Goal: Transaction & Acquisition: Purchase product/service

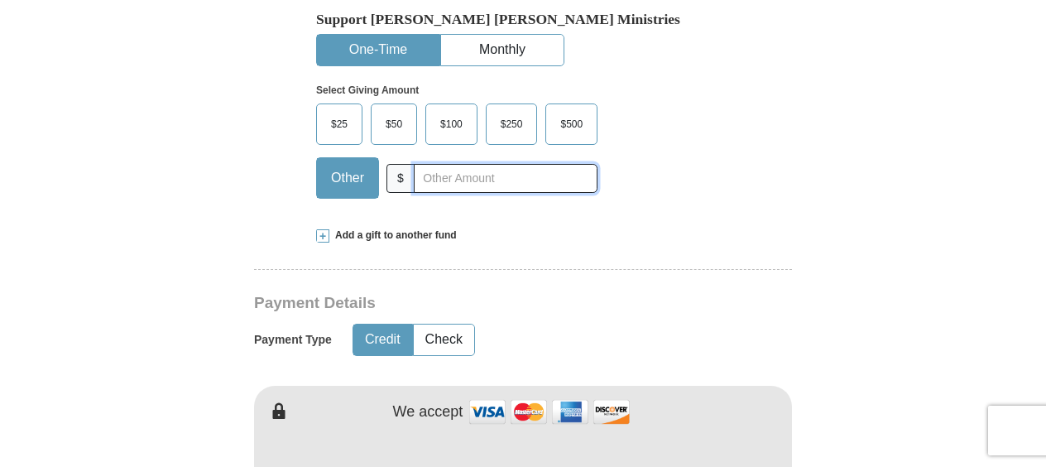
click at [471, 179] on input "text" at bounding box center [506, 178] width 184 height 29
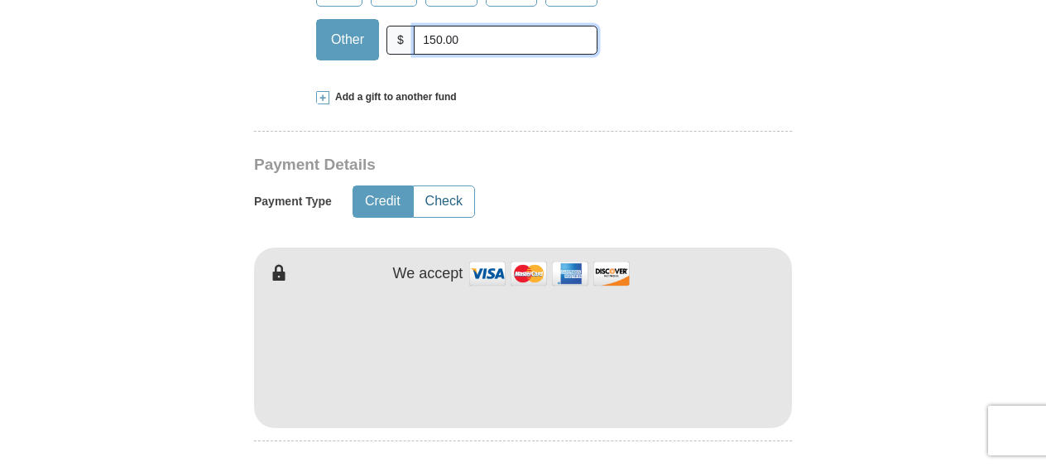
type input "150.00"
click at [458, 189] on button "Check" at bounding box center [444, 201] width 60 height 31
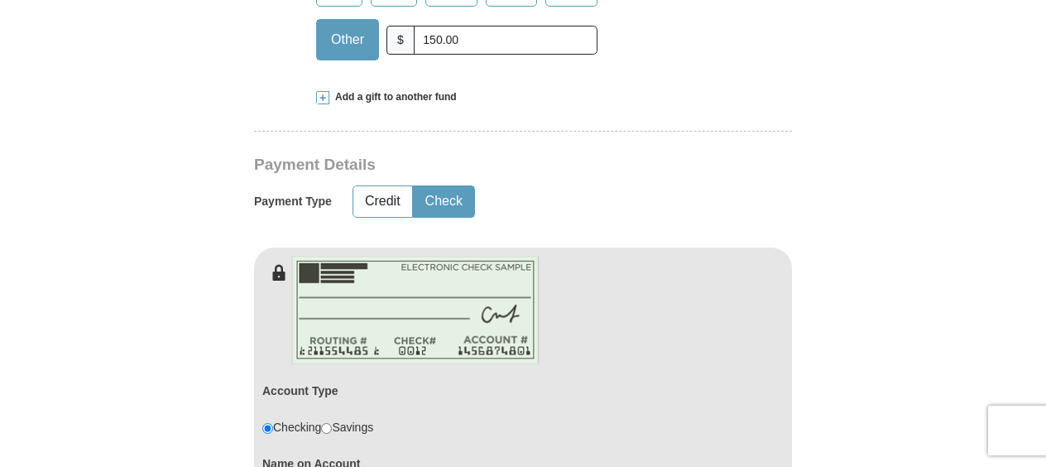
click at [436, 204] on button "Check" at bounding box center [444, 201] width 60 height 31
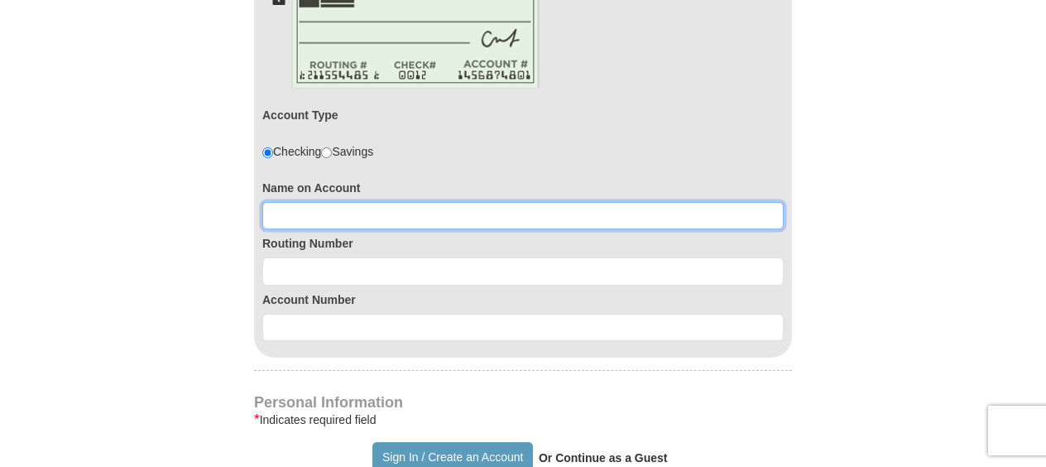
click at [330, 204] on input at bounding box center [522, 216] width 521 height 28
type input "A New Thing Ministries"
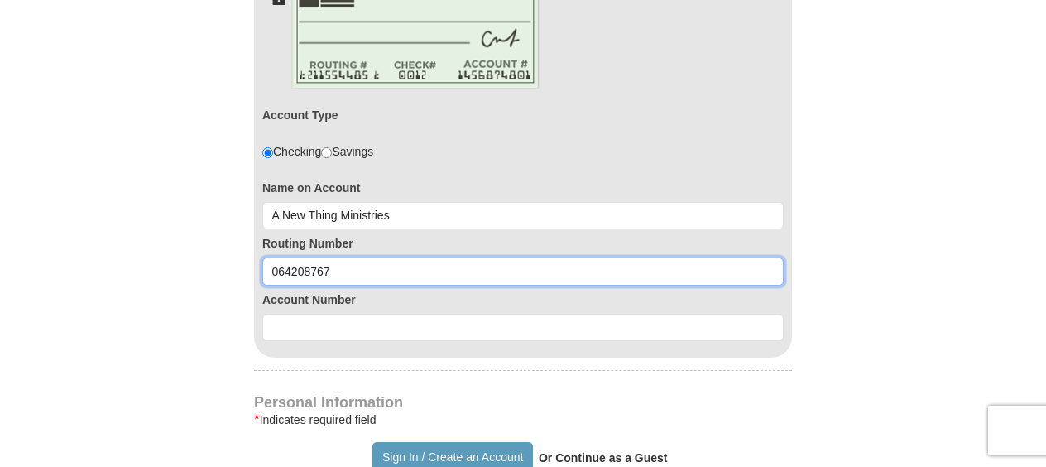
type input "064208767"
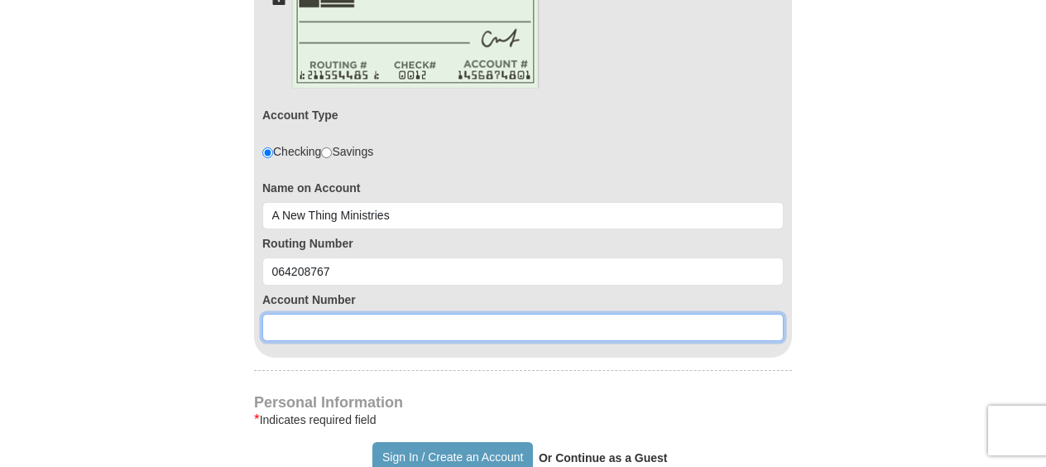
click at [292, 320] on input at bounding box center [522, 328] width 521 height 28
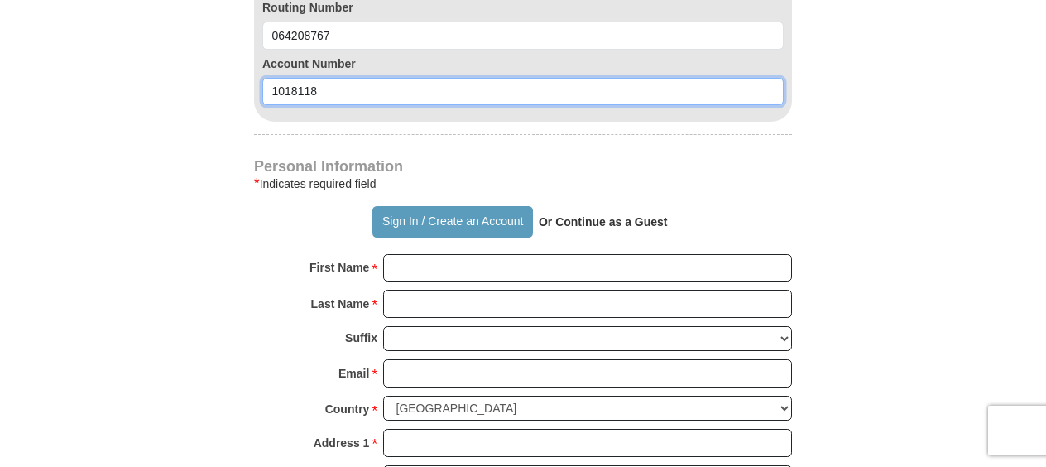
scroll to position [1241, 0]
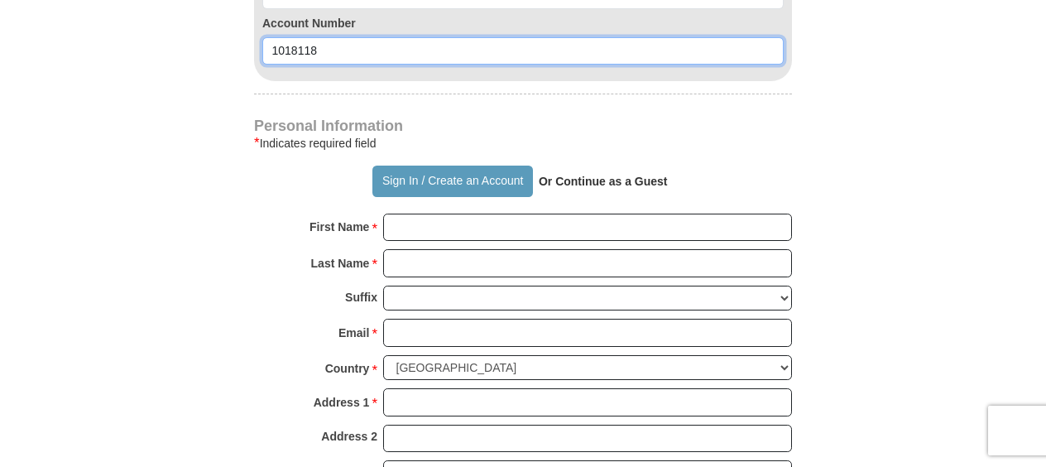
type input "1018118"
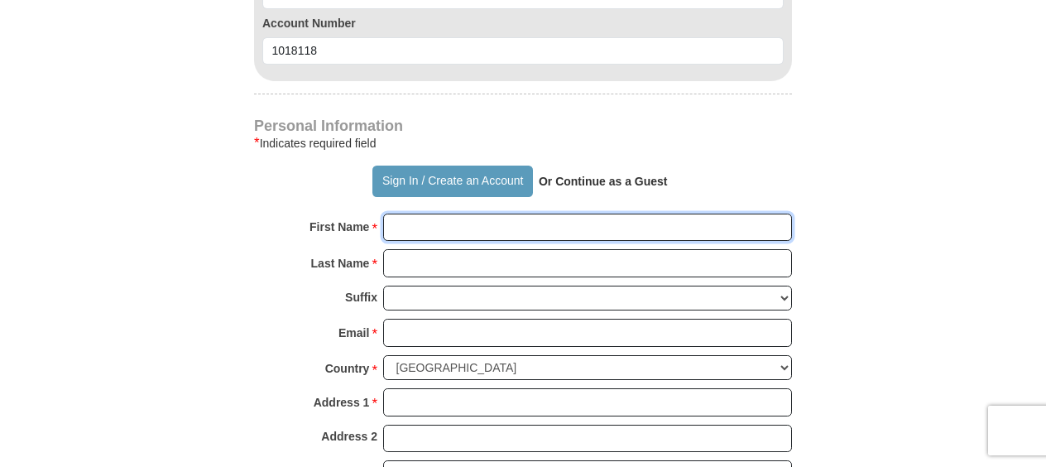
click at [493, 220] on input "First Name *" at bounding box center [587, 227] width 409 height 28
type input "[PERSON_NAME]"
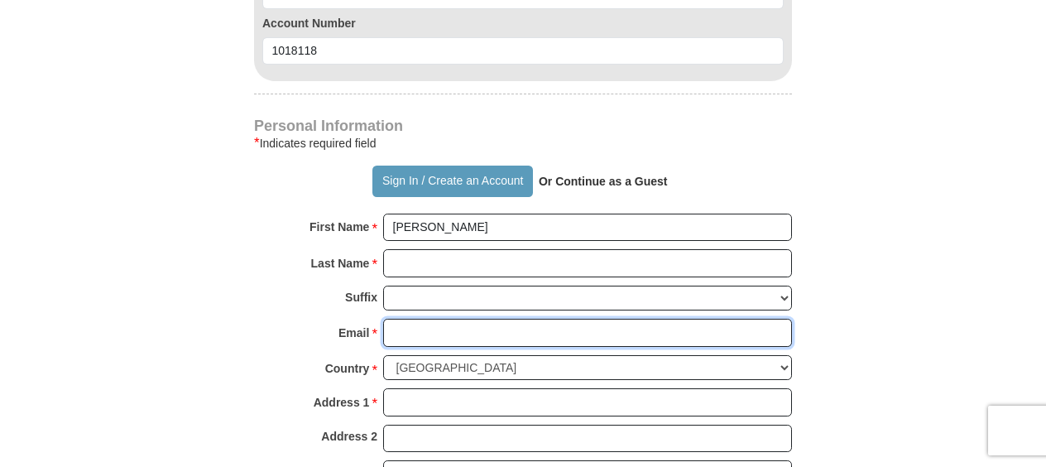
type input "[PERSON_NAME][EMAIL_ADDRESS][DOMAIN_NAME]"
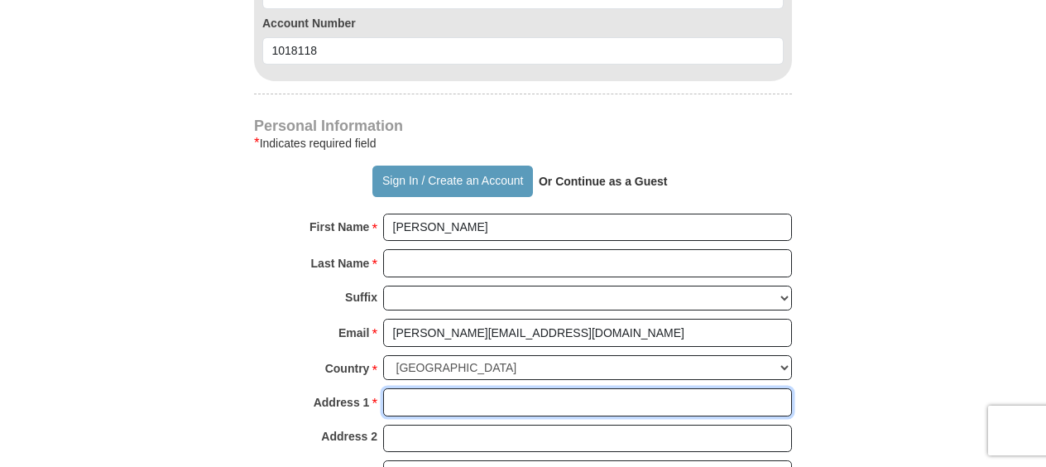
type input "PO BOX 750"
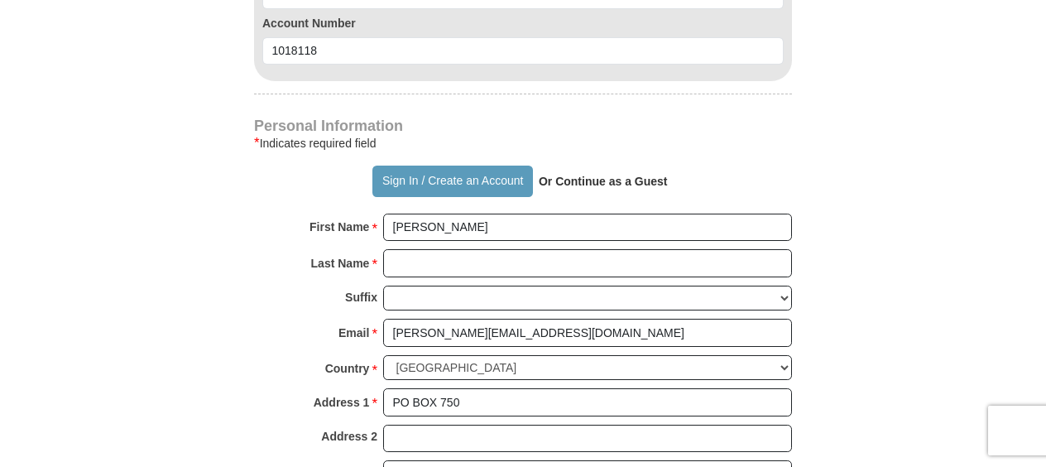
type input "37321"
type input "4237183220"
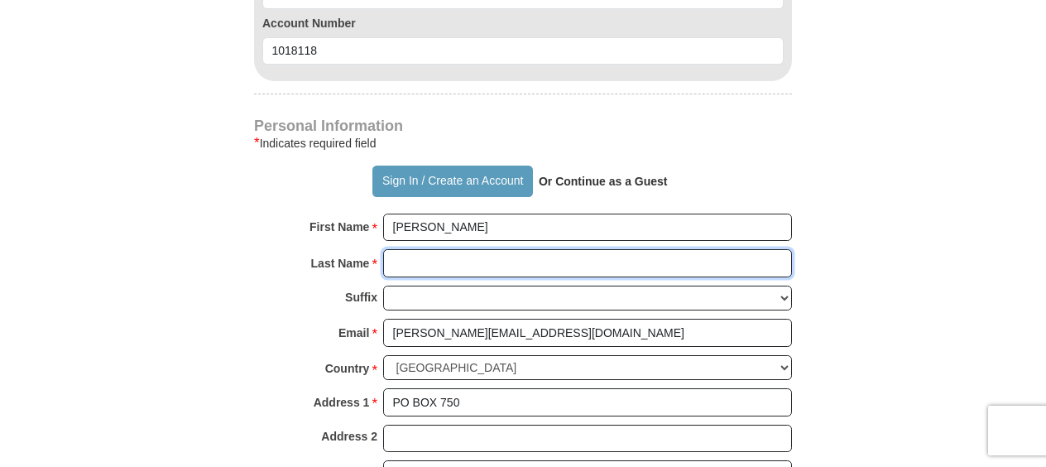
click at [435, 252] on input "Last Name *" at bounding box center [587, 263] width 409 height 28
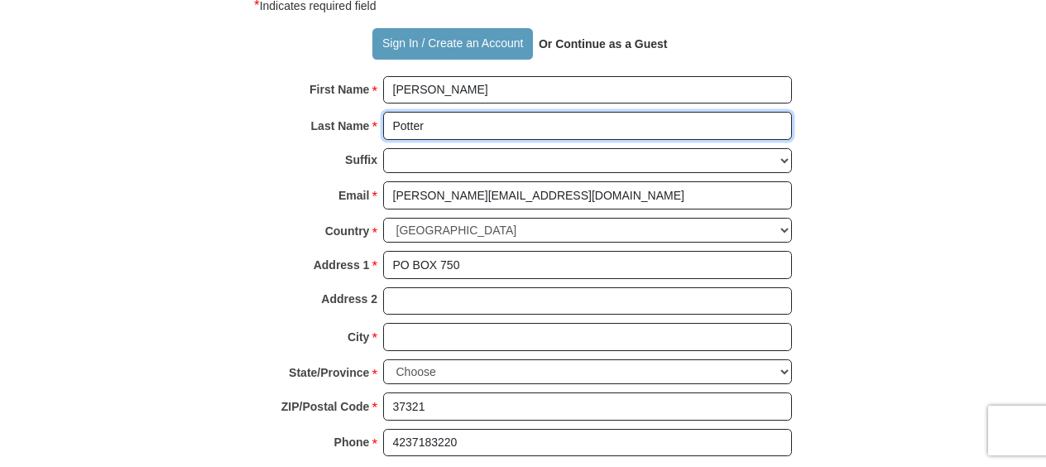
type input "Potter"
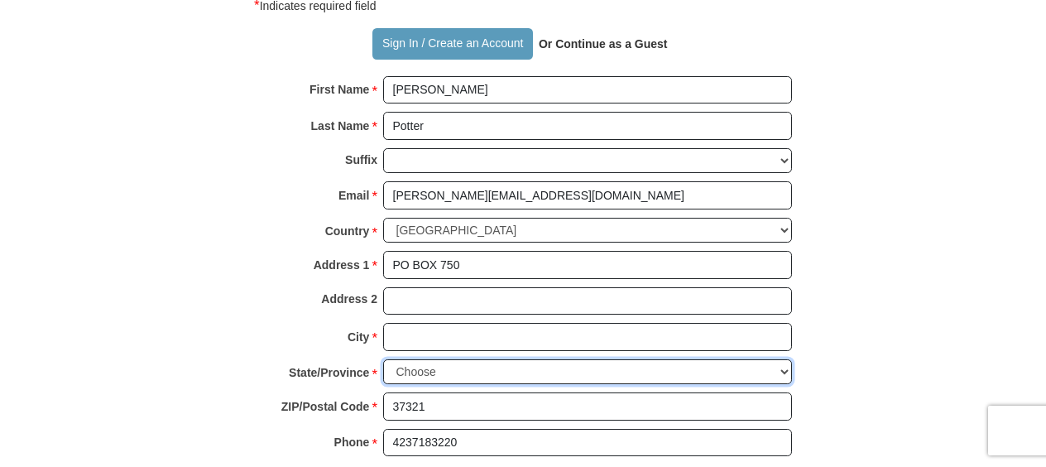
click at [460, 362] on select "Choose [US_STATE] [US_STATE] [US_STATE] [US_STATE] [US_STATE] Armed Forces Amer…" at bounding box center [587, 372] width 409 height 26
select select "TN"
click at [383, 359] on select "Choose [US_STATE] [US_STATE] [US_STATE] [US_STATE] [US_STATE] Armed Forces Amer…" at bounding box center [587, 372] width 409 height 26
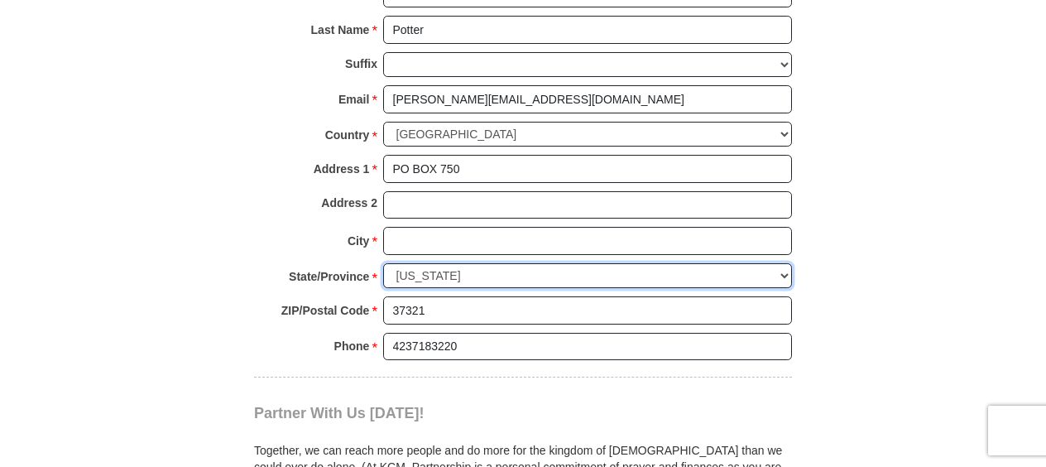
scroll to position [1517, 0]
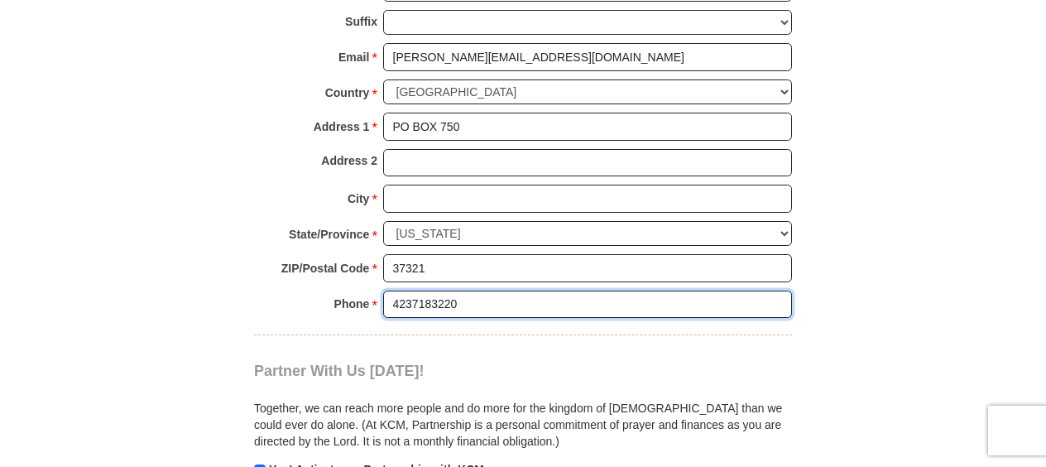
drag, startPoint x: 550, startPoint y: 295, endPoint x: 298, endPoint y: 290, distance: 252.4
click at [298, 290] on div "Phone * * 4237183220 Please enter Phone Number Please enter Phone" at bounding box center [523, 308] width 538 height 36
type input "4237756632"
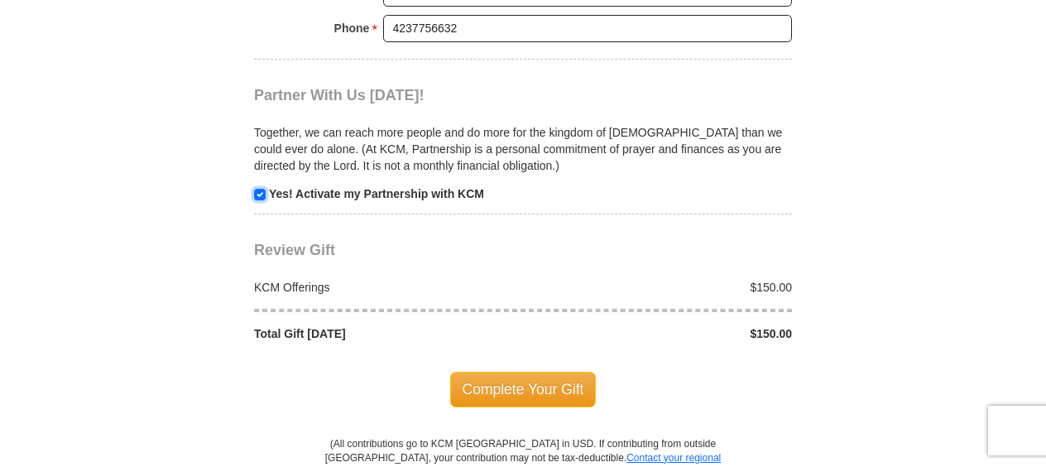
click at [259, 189] on input "checkbox" at bounding box center [260, 195] width 12 height 12
checkbox input "false"
click at [492, 376] on span "Complete Your Gift" at bounding box center [523, 389] width 146 height 35
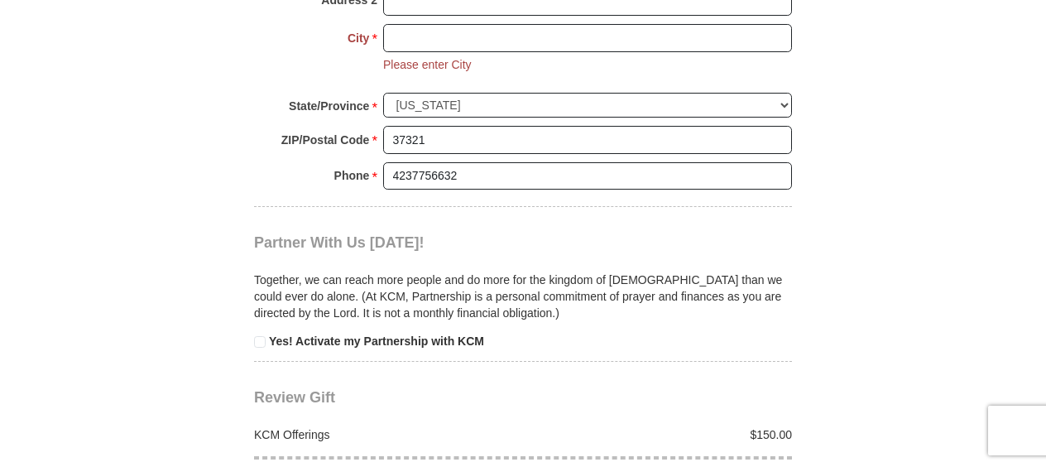
scroll to position [1539, 0]
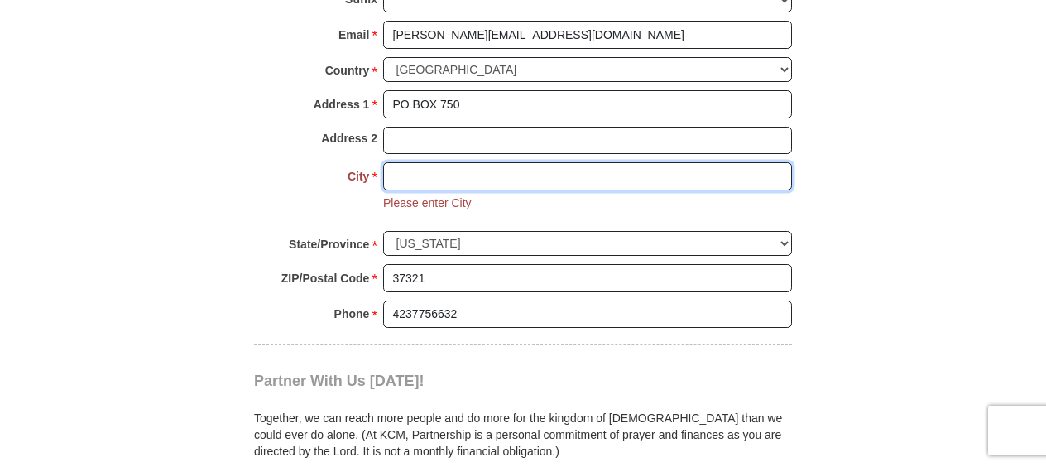
click at [453, 162] on input "City *" at bounding box center [587, 176] width 409 height 28
type input "[GEOGRAPHIC_DATA]"
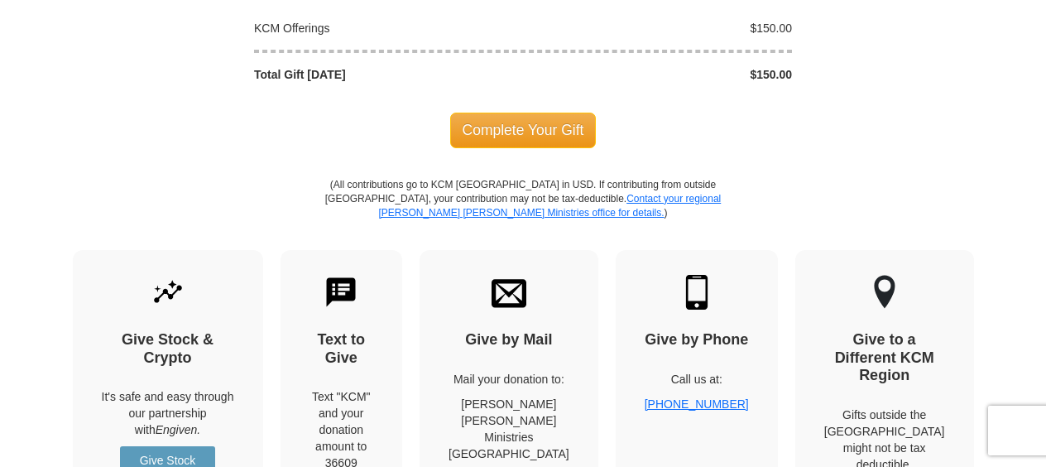
scroll to position [2091, 0]
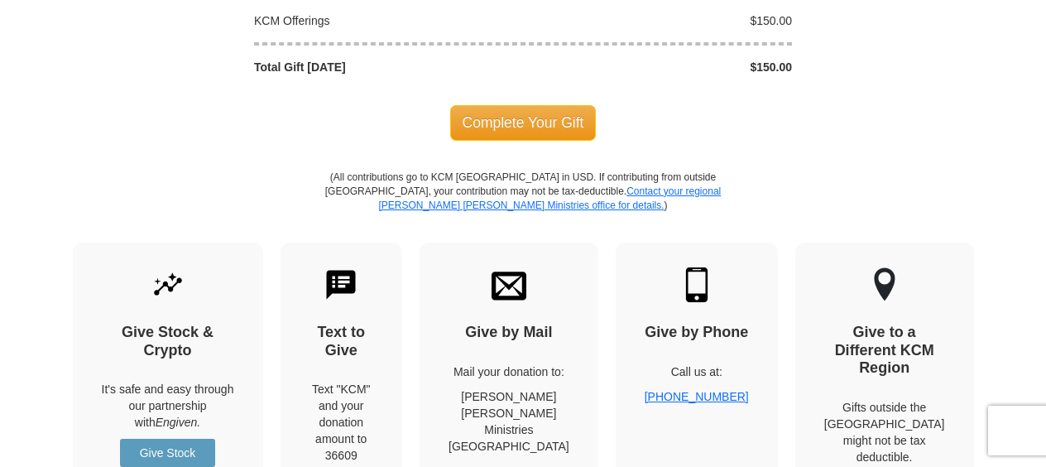
click at [519, 105] on span "Complete Your Gift" at bounding box center [523, 122] width 146 height 35
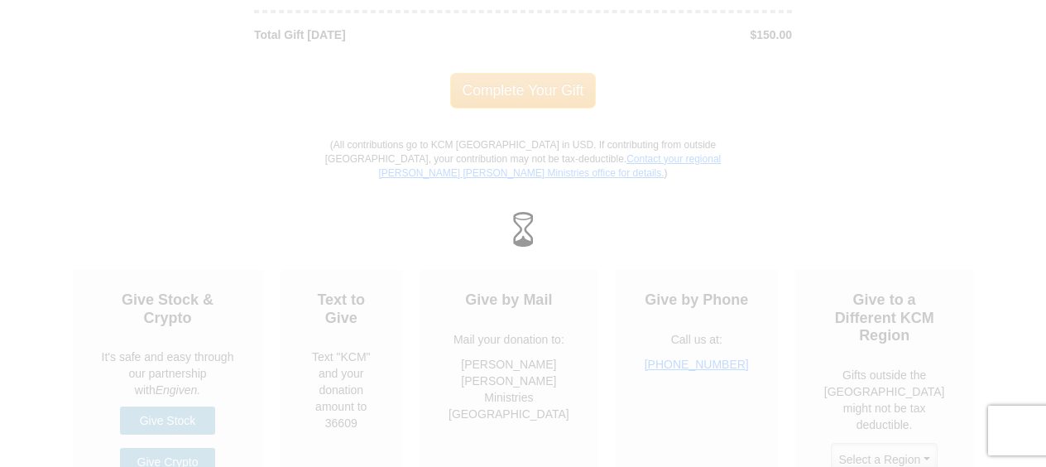
scroll to position [2059, 0]
